Goal: Task Accomplishment & Management: Use online tool/utility

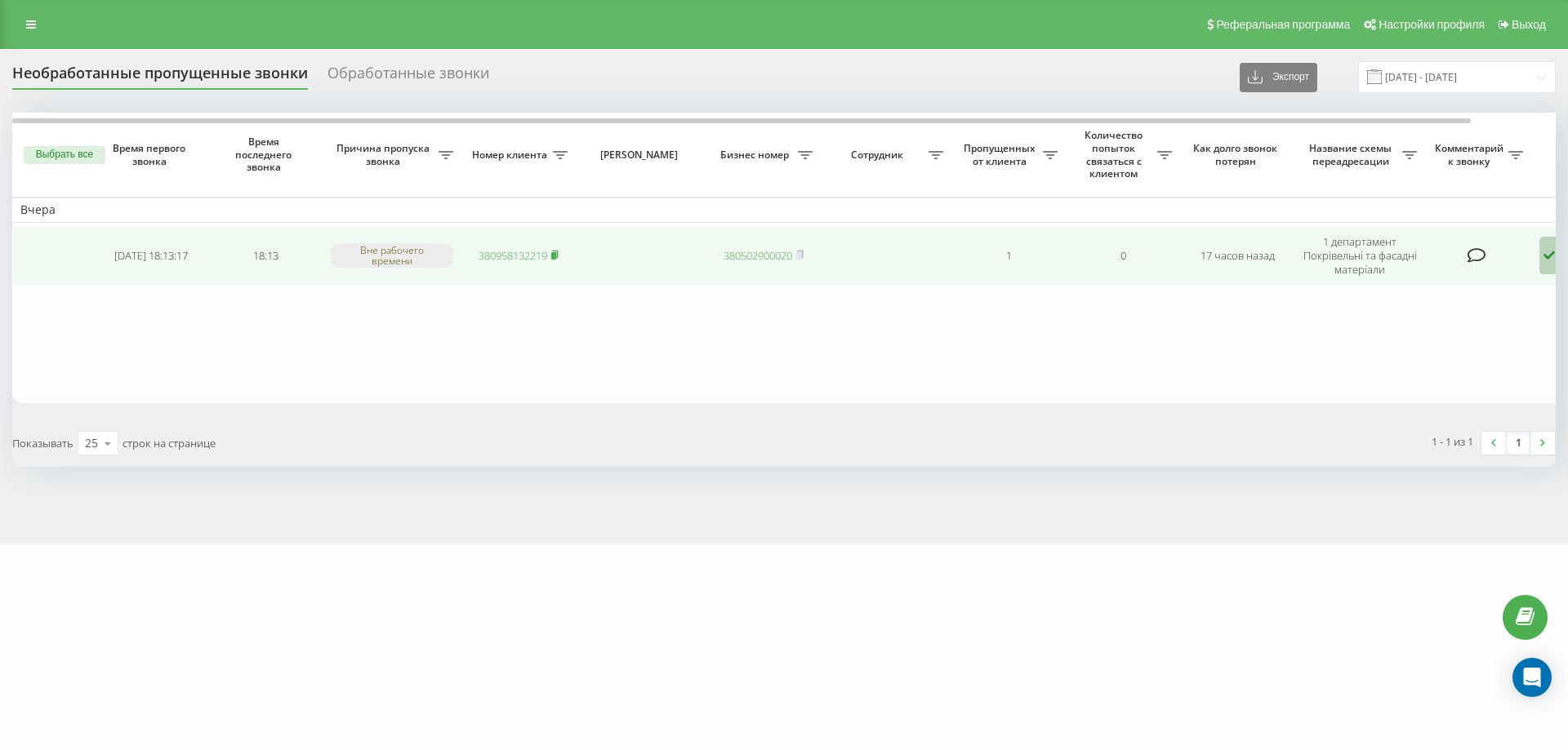
click at [557, 256] on rect at bounding box center [553, 256] width 5 height 8
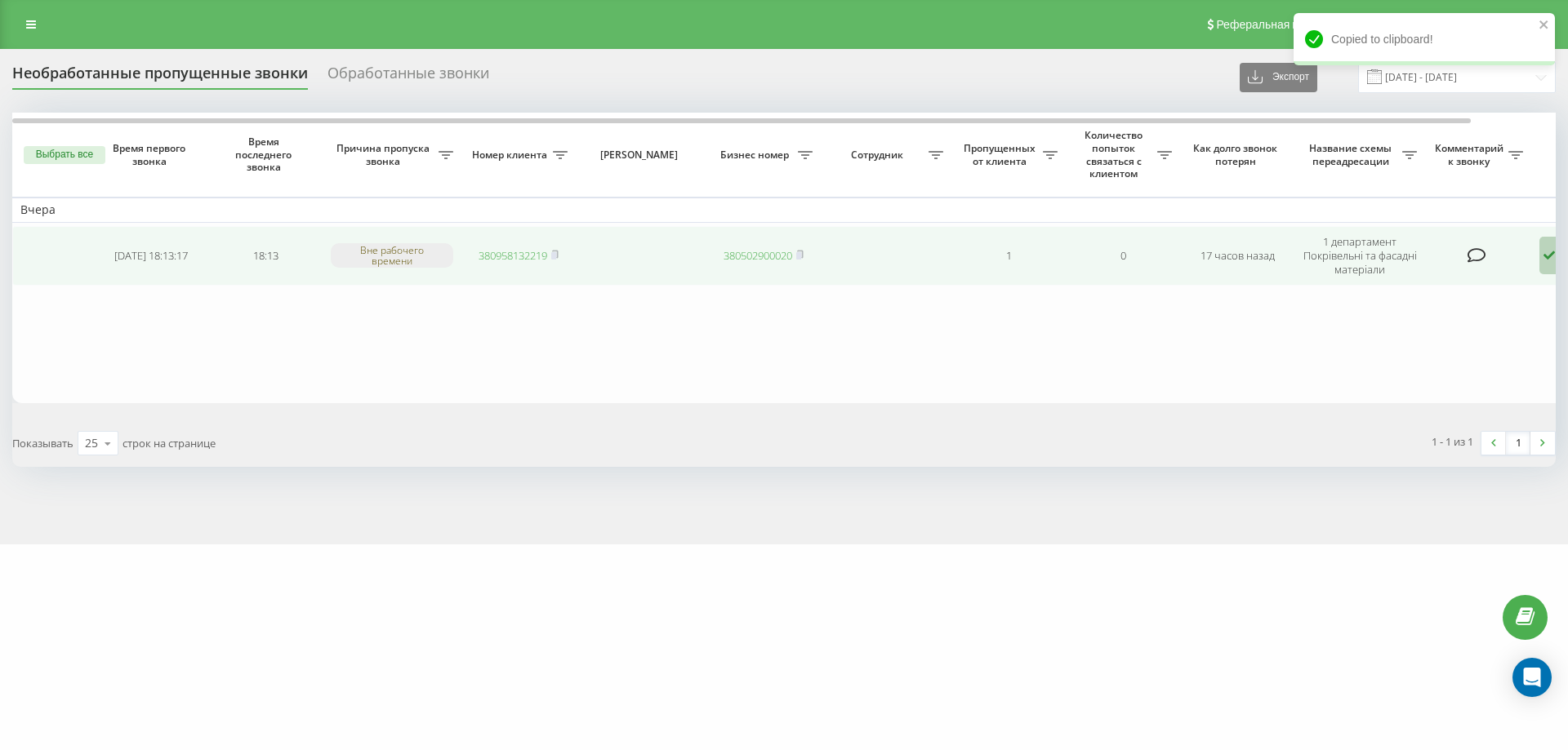
click at [1543, 253] on icon at bounding box center [1549, 256] width 20 height 38
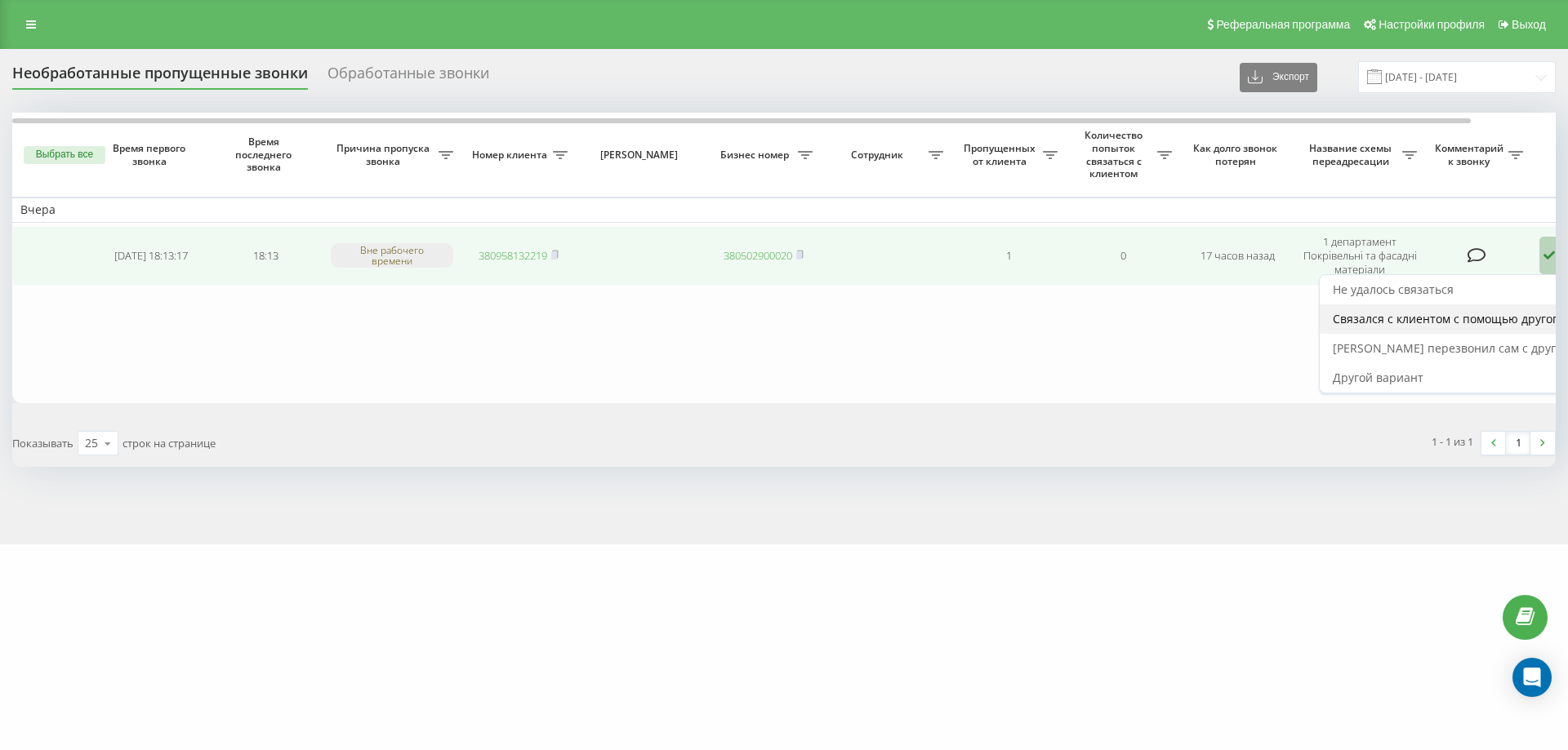
click at [1465, 316] on span "Связался с клиентом с помощью другого канала" at bounding box center [1469, 319] width 274 height 16
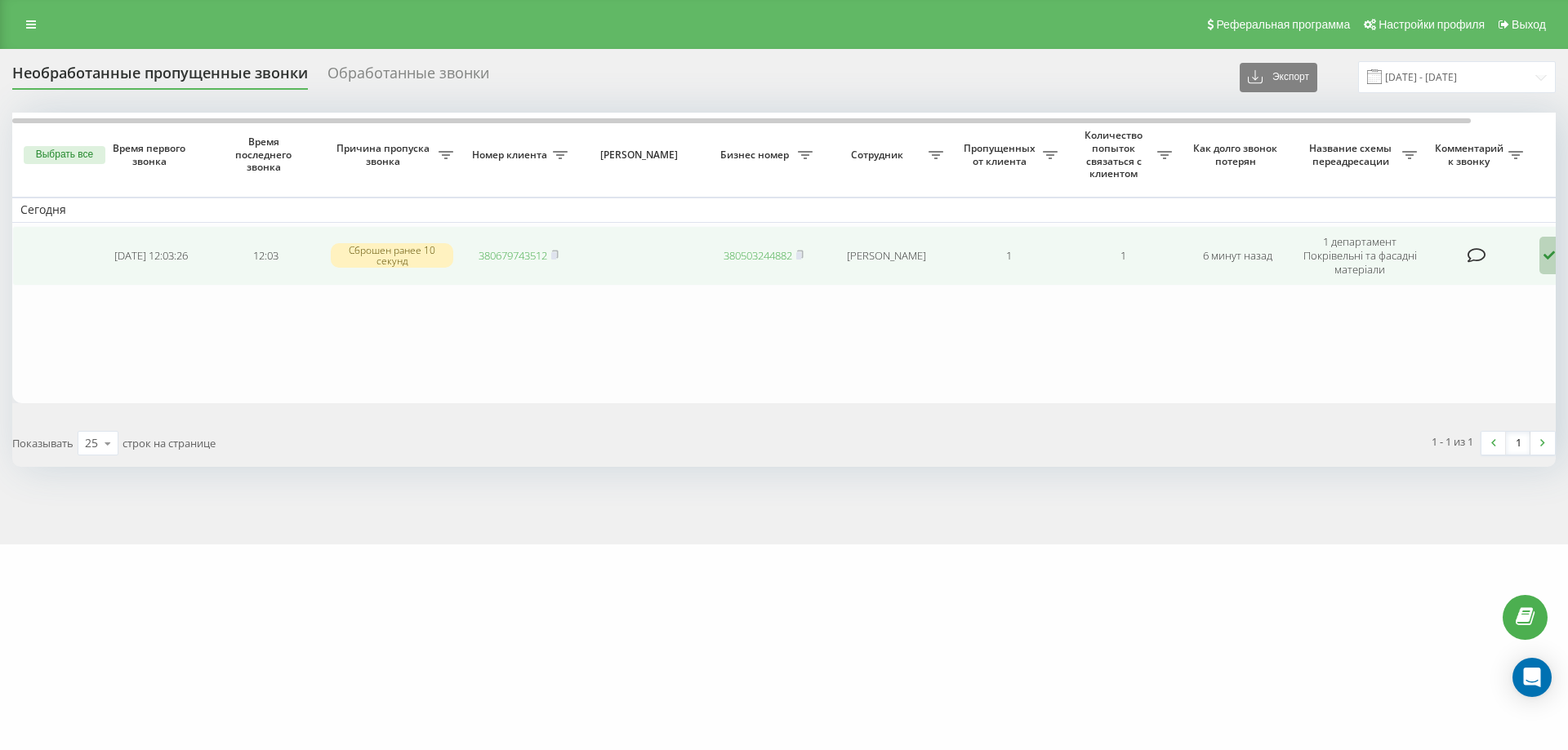
click at [1545, 257] on icon at bounding box center [1549, 256] width 20 height 38
click at [1478, 289] on div "Не удалось связаться" at bounding box center [1476, 289] width 313 height 29
